Goal: Information Seeking & Learning: Learn about a topic

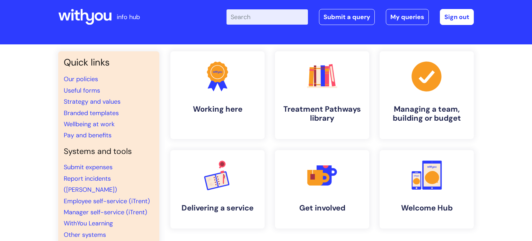
scroll to position [11, 0]
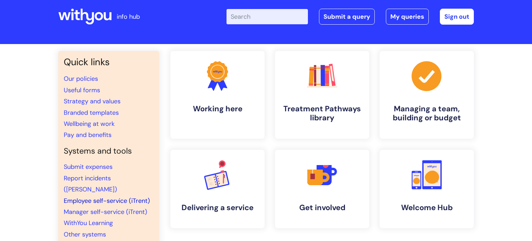
click at [139, 196] on link "Employee self-service (iTrent)" at bounding box center [107, 200] width 86 height 8
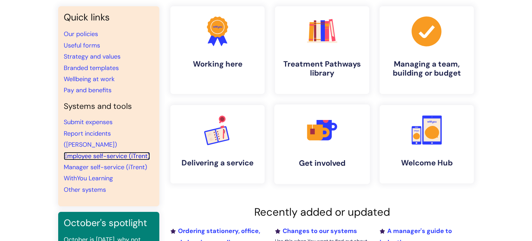
scroll to position [55, 0]
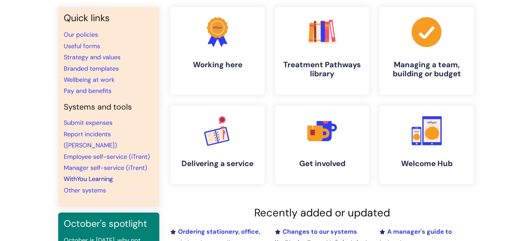
click at [106, 174] on link "WithYou Learning" at bounding box center [88, 178] width 49 height 8
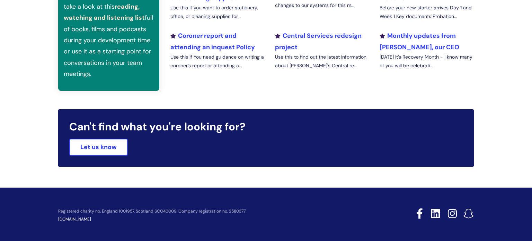
scroll to position [301, 0]
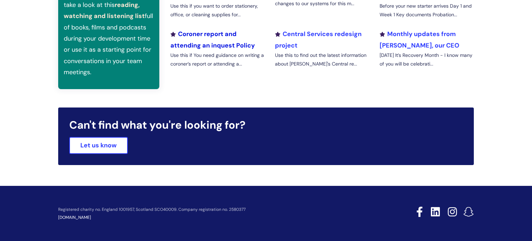
click at [220, 46] on link "Coroner report and attending an inquest Policy" at bounding box center [212, 39] width 84 height 19
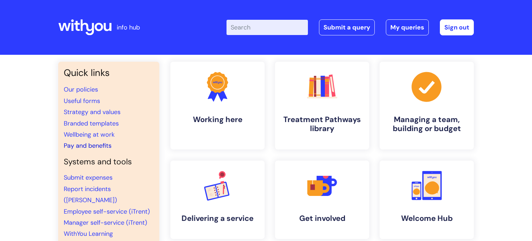
click at [104, 145] on link "Pay and benefits" at bounding box center [88, 145] width 48 height 8
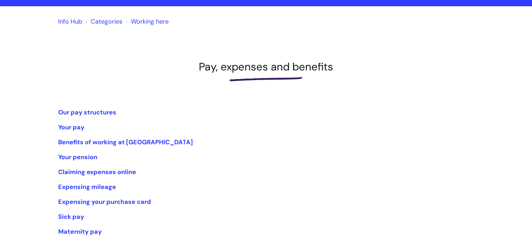
scroll to position [176, 0]
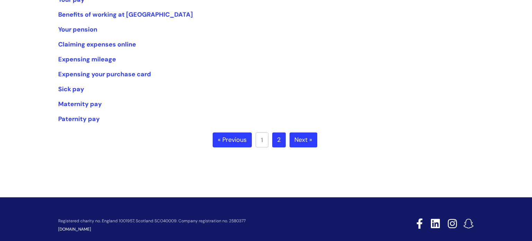
click at [309, 137] on link "Next »" at bounding box center [303, 139] width 28 height 15
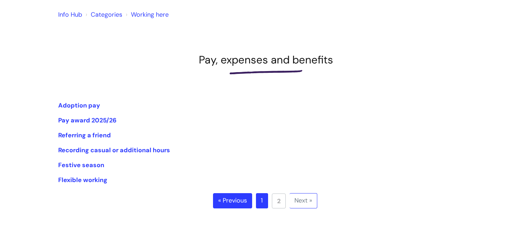
scroll to position [140, 0]
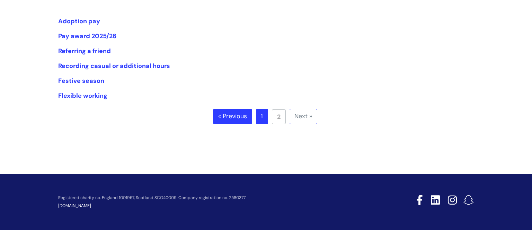
click at [264, 115] on link "1" at bounding box center [262, 116] width 12 height 15
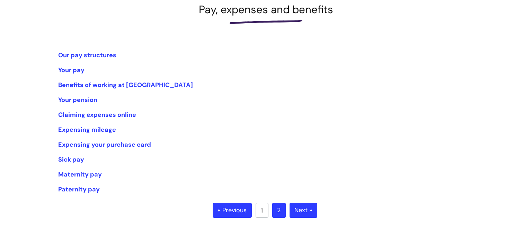
scroll to position [107, 0]
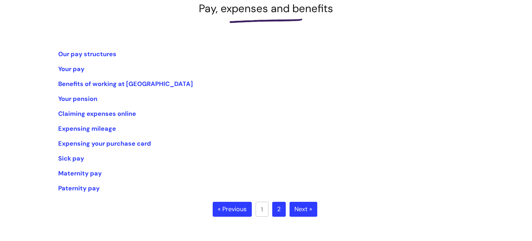
click at [281, 206] on link "2" at bounding box center [279, 209] width 14 height 15
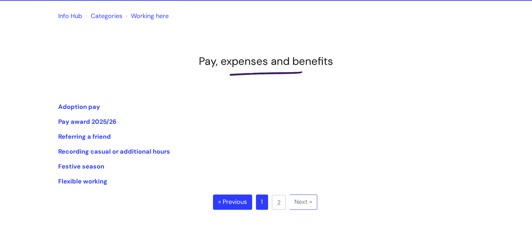
scroll to position [54, 0]
click at [92, 120] on link "Pay award 2025/26" at bounding box center [87, 121] width 58 height 8
